Goal: Navigation & Orientation: Understand site structure

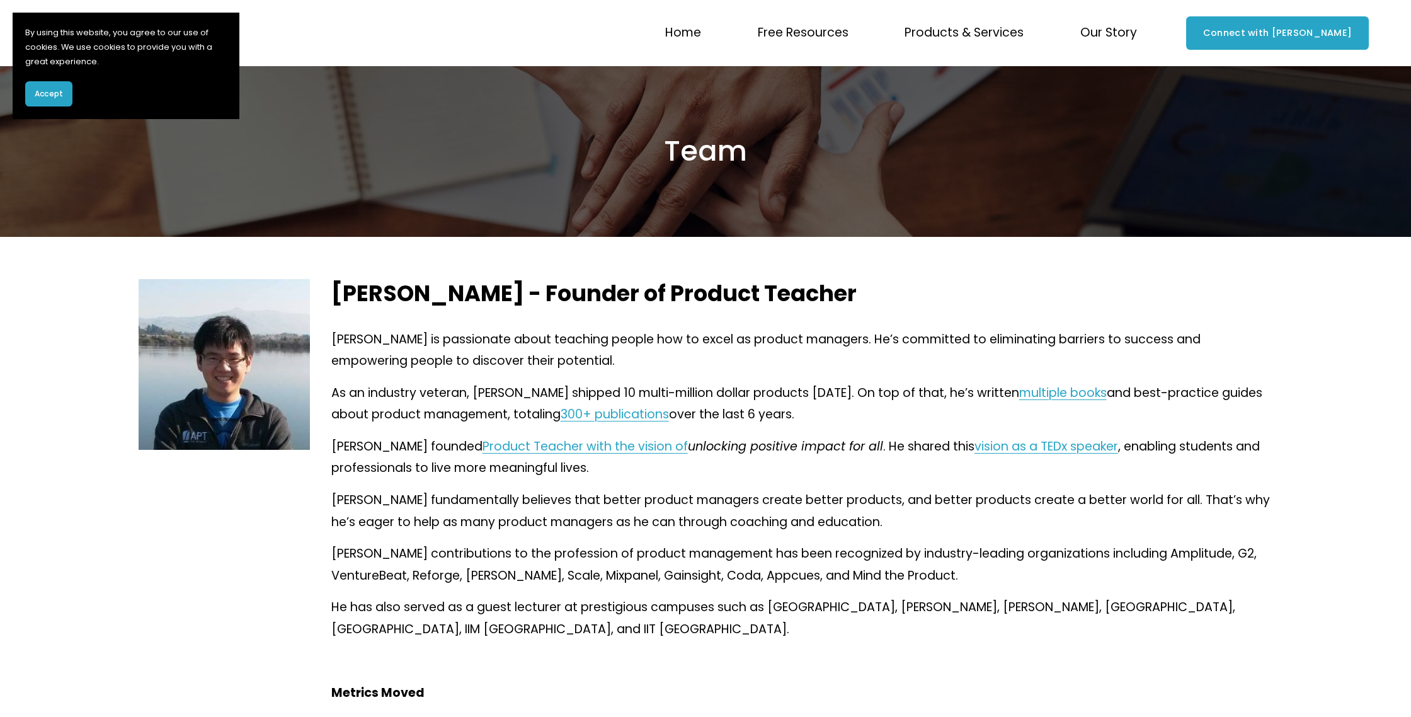
click at [0, 0] on span "Courses" at bounding box center [0, 0] width 0 height 0
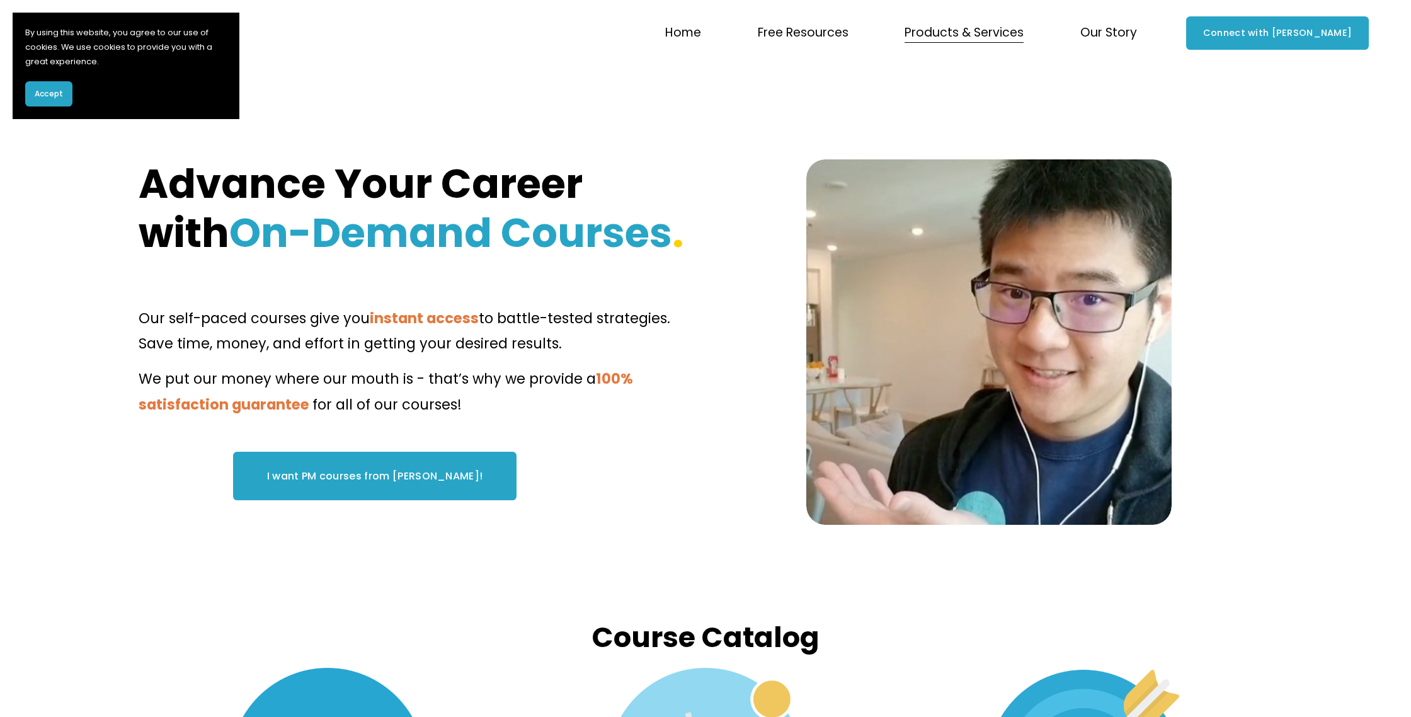
click at [0, 0] on span "Workshops" at bounding box center [0, 0] width 0 height 0
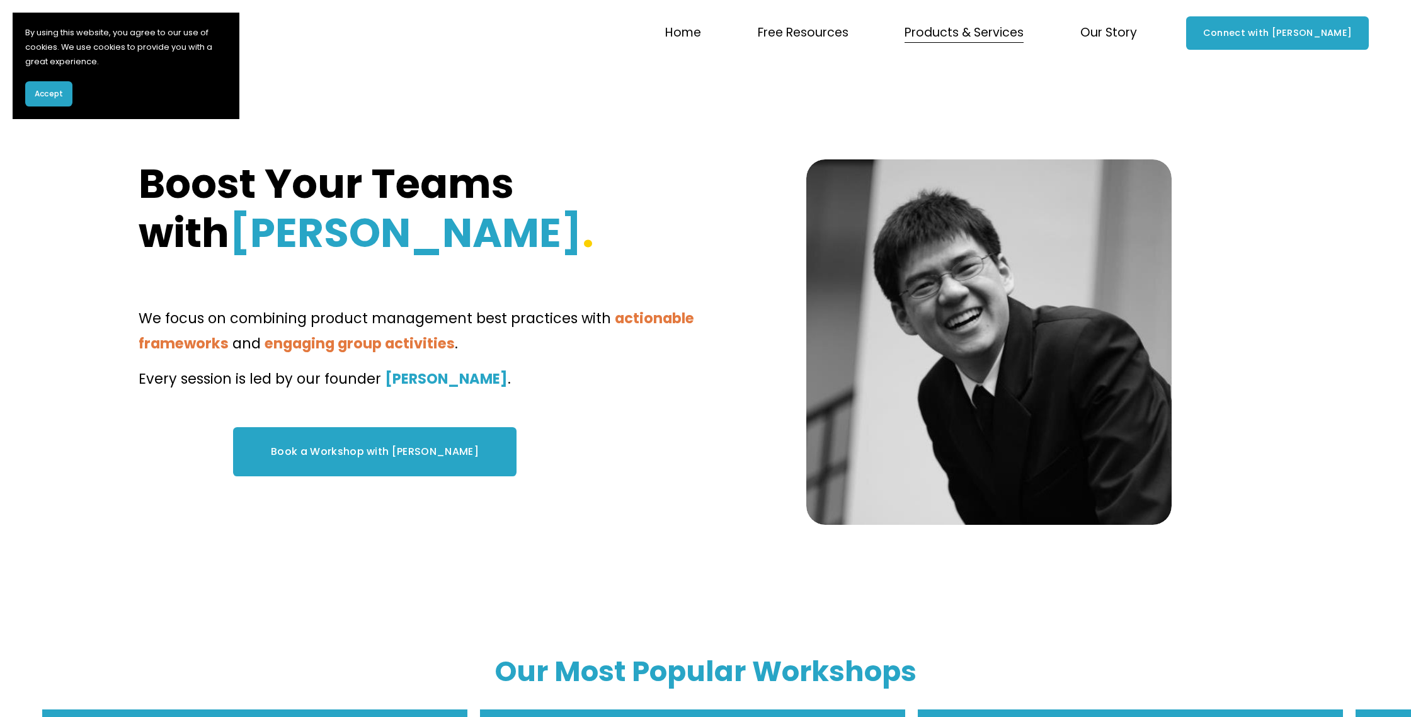
click at [0, 0] on span "Coaching" at bounding box center [0, 0] width 0 height 0
